Goal: Navigation & Orientation: Find specific page/section

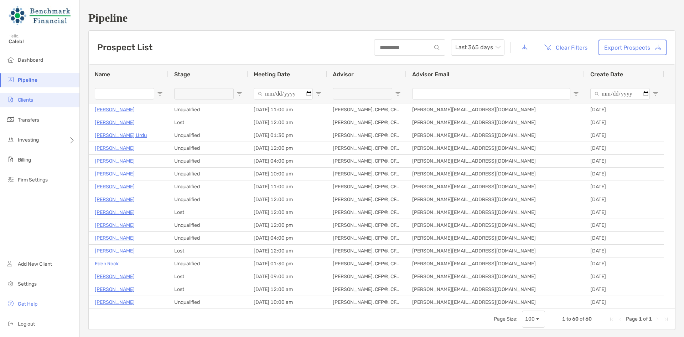
click at [22, 100] on span "Clients" at bounding box center [25, 100] width 15 height 6
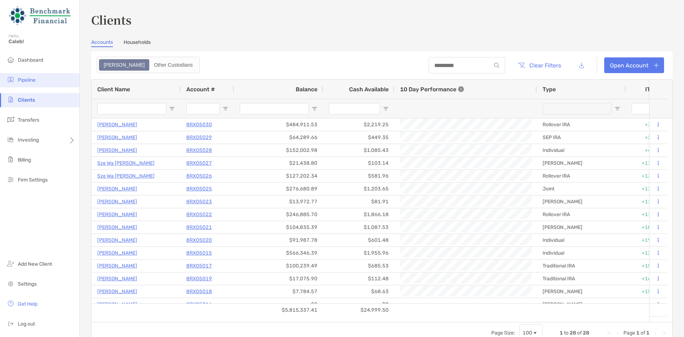
click at [30, 85] on li "Pipeline" at bounding box center [39, 80] width 79 height 14
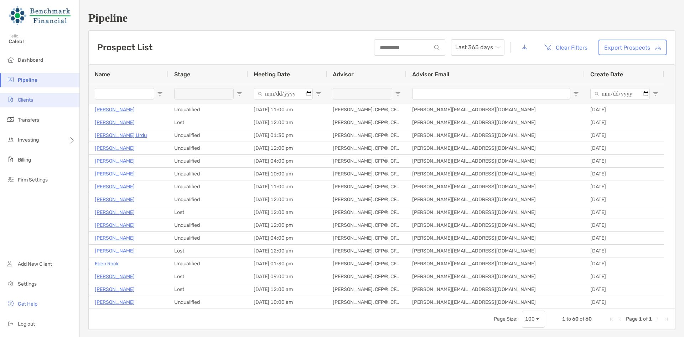
click at [71, 105] on li "Clients" at bounding box center [39, 100] width 79 height 14
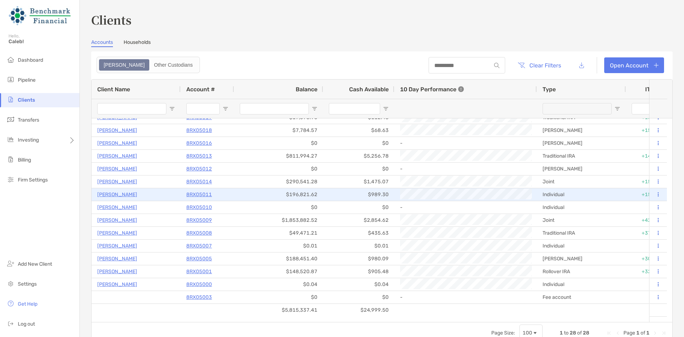
scroll to position [161, 0]
